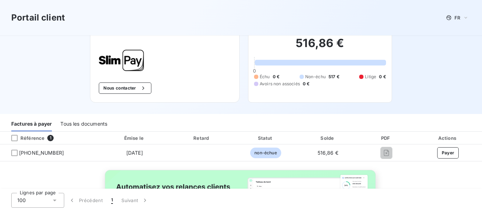
scroll to position [35, 0]
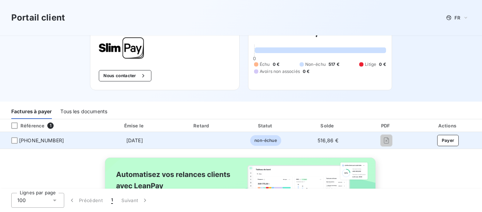
click at [10, 137] on span "[PHONE_NUMBER]" at bounding box center [50, 140] width 88 height 7
click at [15, 141] on div at bounding box center [14, 140] width 6 height 6
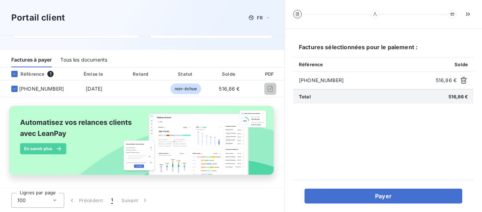
scroll to position [90, 0]
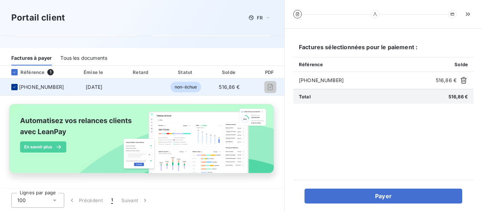
click at [12, 86] on div at bounding box center [14, 87] width 6 height 6
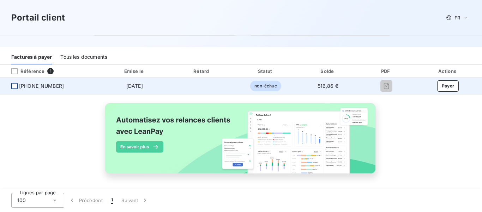
click at [14, 84] on div at bounding box center [14, 86] width 6 height 6
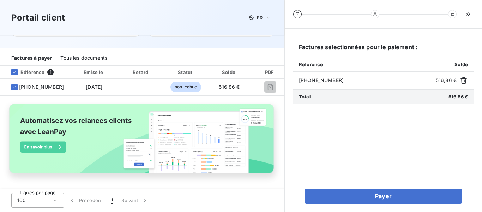
click at [327, 79] on span "[PHONE_NUMBER]" at bounding box center [366, 80] width 134 height 7
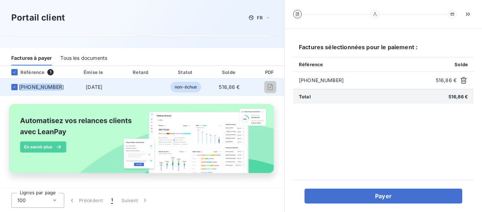
drag, startPoint x: 54, startPoint y: 86, endPoint x: 19, endPoint y: 85, distance: 35.3
click at [19, 85] on span "[PHONE_NUMBER]" at bounding box center [35, 86] width 58 height 7
copy span "[PHONE_NUMBER]"
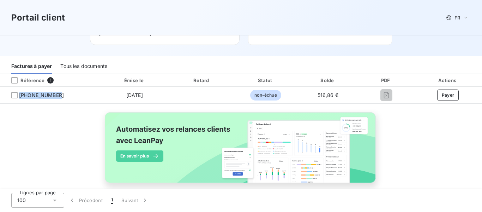
scroll to position [90, 0]
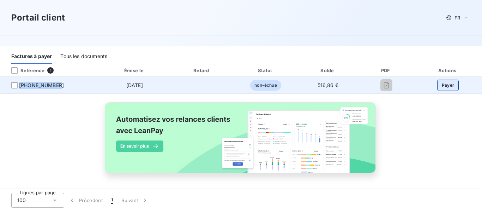
click at [446, 87] on button "Payer" at bounding box center [449, 84] width 22 height 11
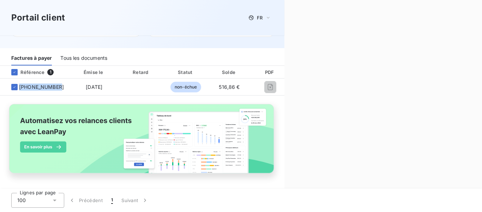
scroll to position [90, 0]
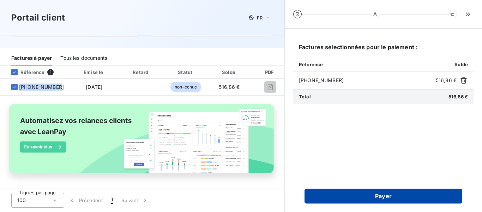
click at [368, 195] on button "Payer" at bounding box center [384, 195] width 158 height 15
